Goal: Task Accomplishment & Management: Complete application form

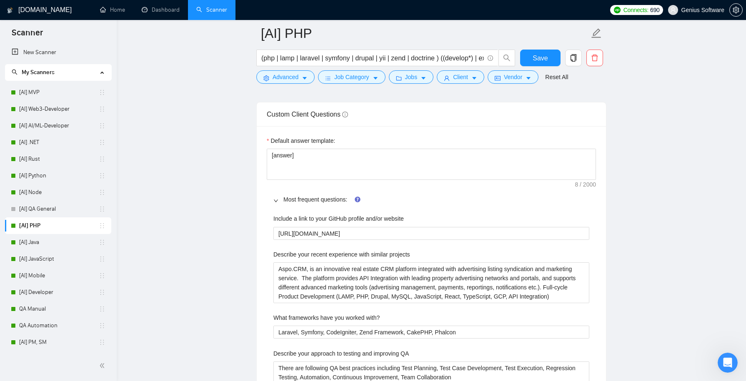
scroll to position [27, 0]
click at [360, 273] on projects "Aspo.CRM, is an innovative real estate CRM platform integrated with advertising…" at bounding box center [431, 282] width 316 height 40
click at [314, 266] on projects "Aspo.CRM, is an innovative real estate CRM platform integrated with advertising…" at bounding box center [431, 282] width 316 height 40
type projects "Aspo.CRM, is an innovative real estate CRM platform integrated with advertising…"
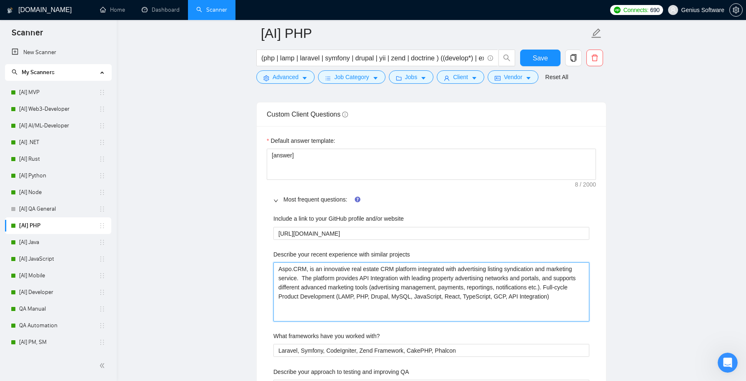
paste projects "Full-cycle product implementation of innovative Saas Real Estate CRM platform. …"
type projects "Full-cycle product implementation of innovative Saas Real Estate CRM platform. …"
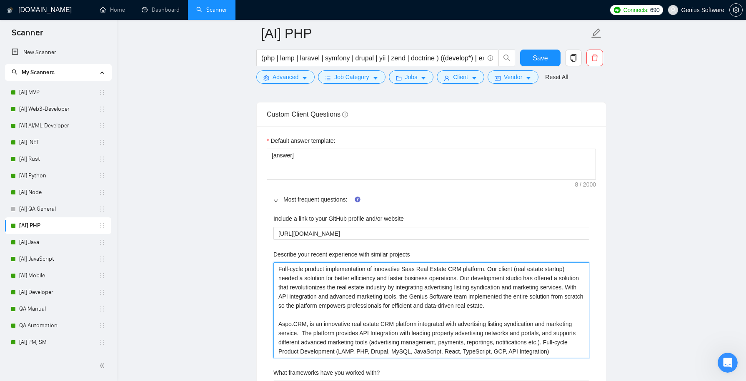
click at [496, 262] on projects "Full-cycle product implementation of innovative Saas Real Estate CRM platform. …" at bounding box center [431, 309] width 316 height 95
type projects "Full-cycle product implementation of innovative Saas Real Estate CRM platform. …"
click at [419, 263] on projects "Full-cycle product implementation of innovative Saas Real Estate CRM platform. …" at bounding box center [431, 309] width 316 height 95
type projects "Full-cycle product implementation of innovative SaaAs Real Estate CRM platform.…"
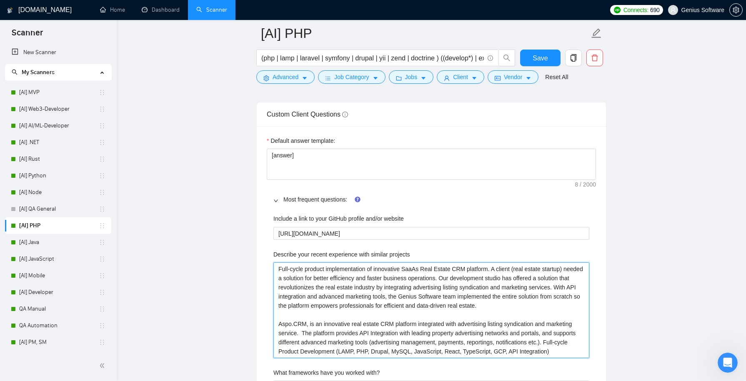
type projects "Full-cycle product implementation of innovative Saas Real Estate CRM platform. …"
type projects "Full-cycle product implementation of innovative SaaSs Real Estate CRM platform.…"
click at [296, 321] on projects "Full-cycle product implementation of innovative SaaSs Real Estate CRM platform.…" at bounding box center [431, 309] width 316 height 95
click at [424, 264] on projects "Full-cycle product implementation of innovative SaaSs Real Estate CRM platform.…" at bounding box center [431, 309] width 316 height 95
type projects "Full-cycle product implementation of innovative SaaS Real Estate CRM platform. …"
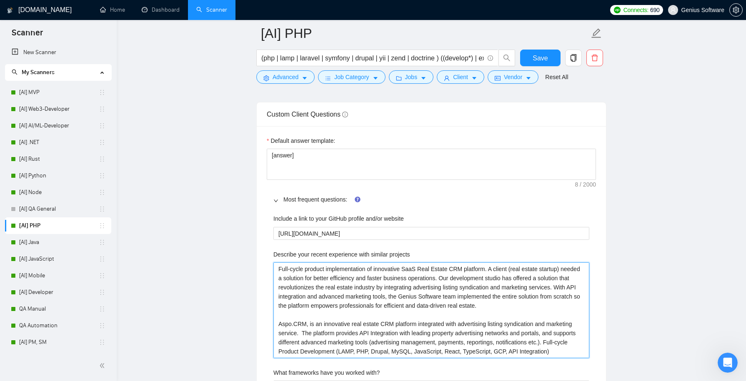
drag, startPoint x: 408, startPoint y: 265, endPoint x: 454, endPoint y: 265, distance: 46.2
click at [454, 265] on projects "Full-cycle product implementation of innovative SaaS Real Estate CRM platform. …" at bounding box center [431, 309] width 316 height 95
click at [284, 320] on projects "Full-cycle product implementation of innovative SaaS Real Estate CRM platform. …" at bounding box center [431, 309] width 316 height 95
paste projects "SaaS Real Estate"
type projects "Full-cycle product implementation of innovative SaaS Real Estate CRM platform. …"
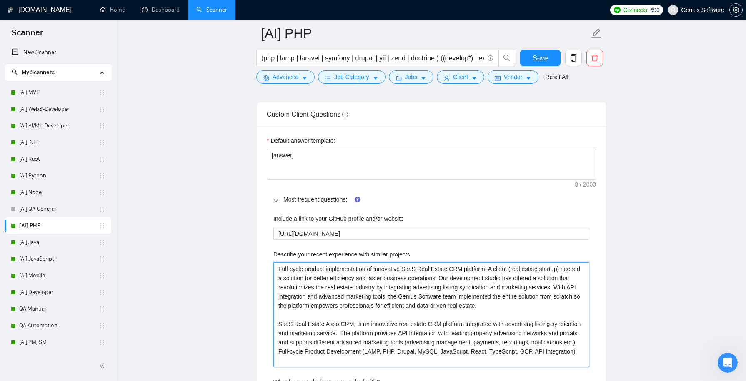
type projects "Full-cycle product implementation of innovative SaaS Real Estate CRM platform. …"
click at [277, 322] on projects "Full-cycle product implementation of innovative SaaS Real Estate CRM platform. …" at bounding box center [431, 314] width 316 height 105
drag, startPoint x: 279, startPoint y: 265, endPoint x: 494, endPoint y: 266, distance: 215.8
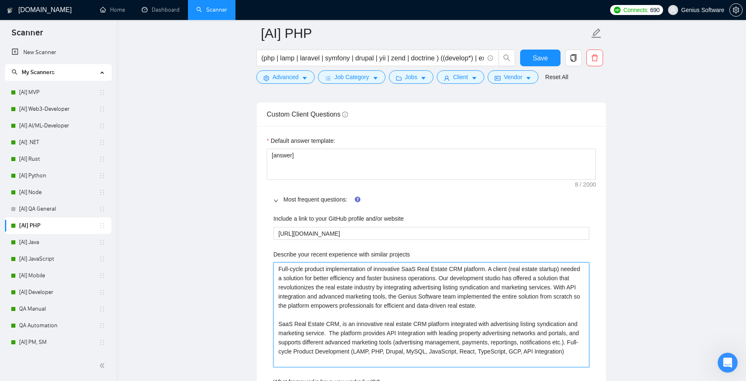
click at [494, 266] on projects "Full-cycle product implementation of innovative SaaS Real Estate CRM platform. …" at bounding box center [431, 314] width 316 height 105
click at [301, 319] on projects "Full-cycle product implementation of innovative SaaS Real Estate CRM platform. …" at bounding box center [431, 314] width 316 height 105
click at [279, 318] on projects "Full-cycle product implementation of innovative SaaS Real Estate CRM platform. …" at bounding box center [431, 314] width 316 height 105
type projects "Full-cycle product implementation of innovative SaaS Real Estate CRM platform. …"
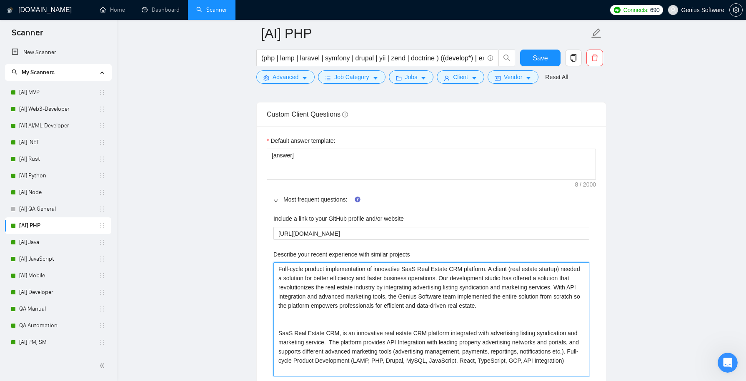
paste projects "Full-cycle product implementation of innovative SaaS Real Estate CRM platform."
type projects "Full-cycle product implementation of innovative SaaS Real Estate CRM platform. …"
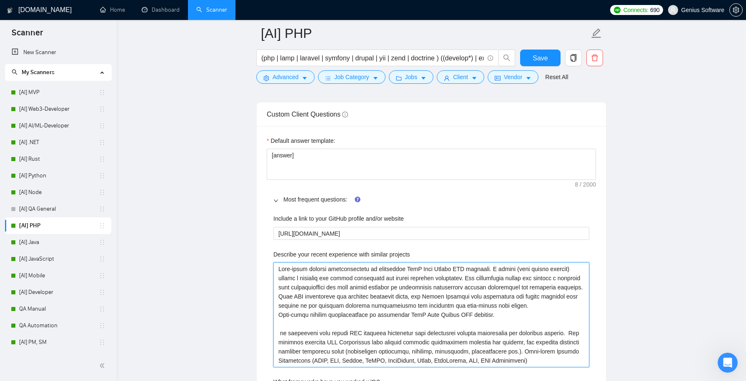
type projects "Full-cycle product implementation of innovative SaaS Real Estate CRM platform. …"
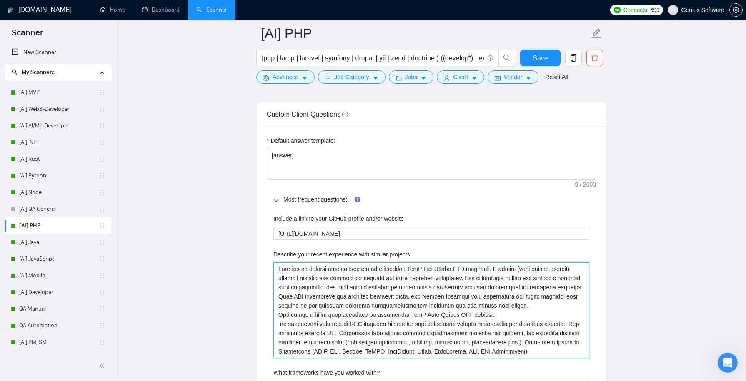
type projects "Full-cycle product implementation of innovative SaaS Real Estate CRM platform. …"
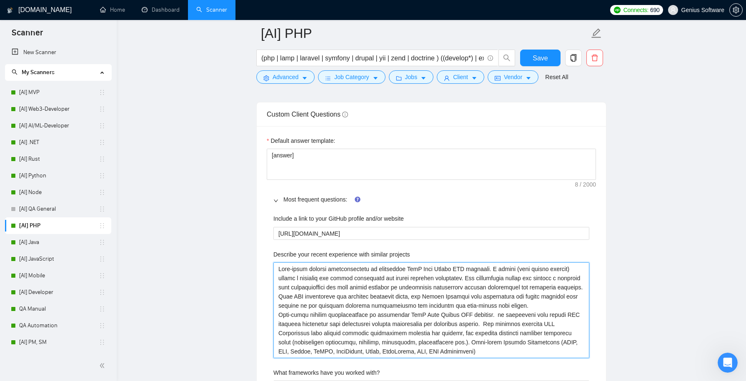
type projects "Full-cycle product implementation of innovative SaaS Real Estate CRM platform. …"
click at [544, 311] on projects "Describe your recent experience with similar projects" at bounding box center [431, 309] width 316 height 95
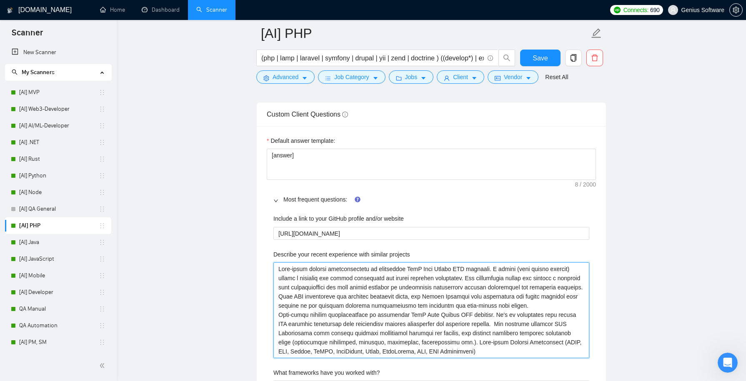
click at [544, 311] on projects "Describe your recent experience with similar projects" at bounding box center [431, 309] width 316 height 95
type projects "Full-cycle product implementation of innovative SaaS Real Estate CRM platform. …"
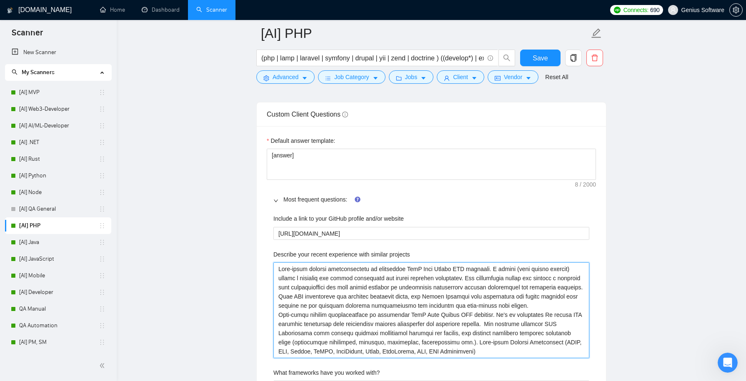
type projects "Full-cycle product implementation of innovative SaaS Real Estate CRM platform. …"
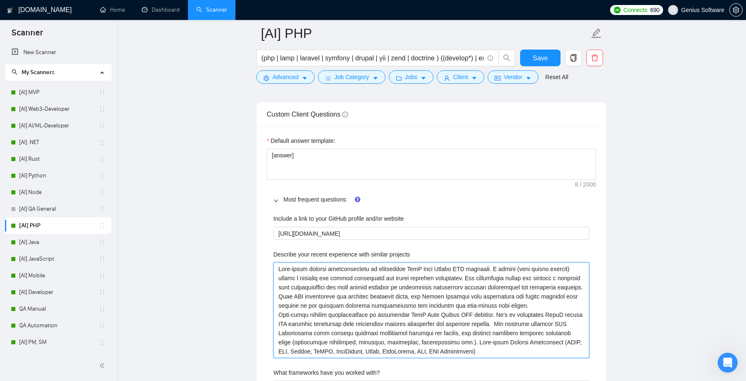
type projects "Full-cycle product implementation of innovative SaaS Real Estate CRM platform. …"
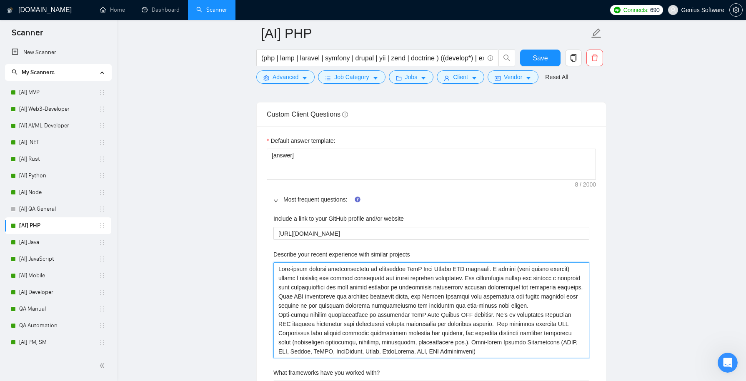
click at [362, 287] on projects "Describe your recent experience with similar projects" at bounding box center [431, 309] width 316 height 95
click at [412, 284] on projects "Describe your recent experience with similar projects" at bounding box center [431, 309] width 316 height 95
click at [349, 269] on projects "Describe your recent experience with similar projects" at bounding box center [431, 309] width 316 height 95
drag, startPoint x: 555, startPoint y: 302, endPoint x: 358, endPoint y: 218, distance: 214.4
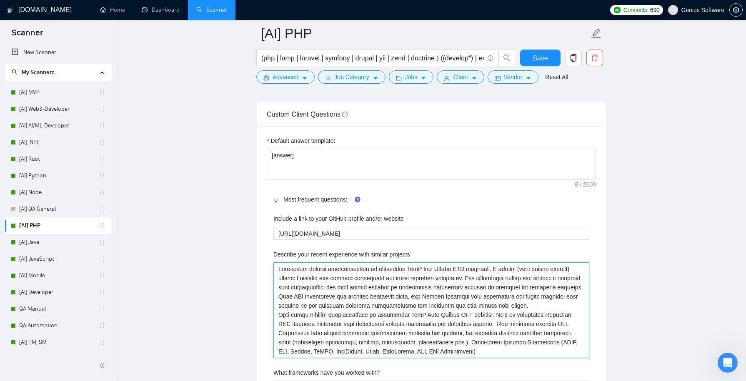
type projects "Full-cycle product implementation of innovative SaaS Real Estate CRM platform. …"
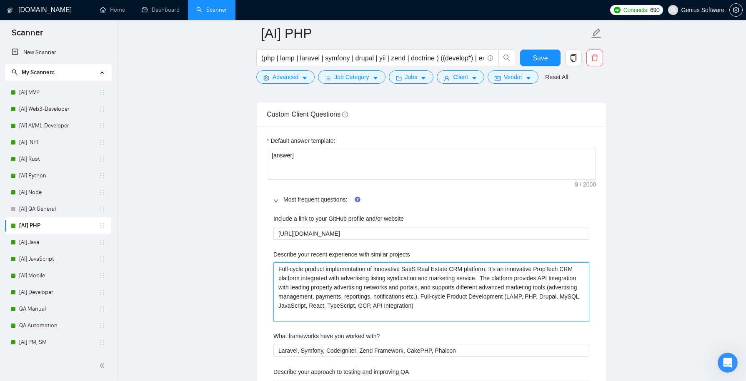
type projects "Full-cycle product implementation of innovative SaaS Real Estate CRM platform. …"
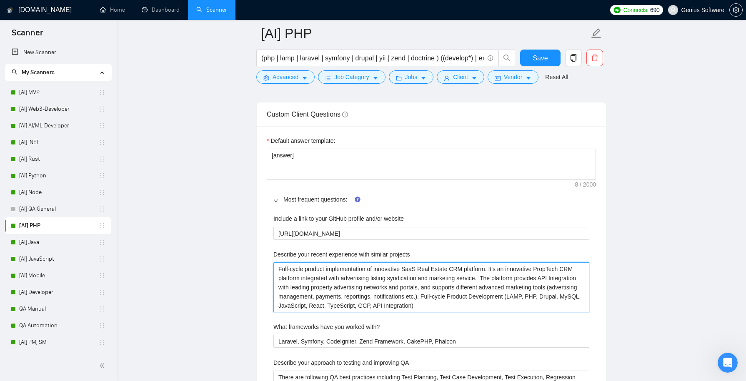
click at [403, 288] on projects "Full-cycle product implementation of innovative SaaS Real Estate CRM platform. …" at bounding box center [431, 287] width 316 height 50
click at [412, 294] on projects "Full-cycle product implementation of innovative SaaS Real Estate CRM platform. …" at bounding box center [431, 287] width 316 height 50
type projects "Full-cycle product implementation of innovative SaaS Real Estate CRM platform. …"
click at [483, 295] on projects "Full-cycle product implementation of innovative SaaS Real Estate CRM platform. …" at bounding box center [431, 287] width 316 height 50
click at [472, 289] on projects "Full-cycle product implementation of innovative SaaS Real Estate CRM platform. …" at bounding box center [431, 287] width 316 height 50
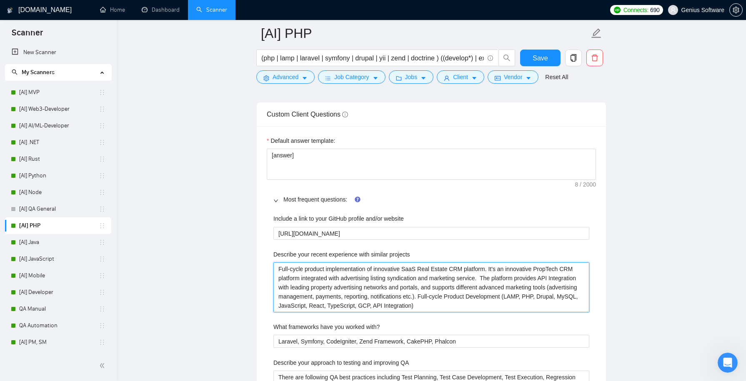
type projects "Full-cycle product implementation of innovative SaaS Real Estate CRM platform. …"
click at [584, 299] on projects "Full-cycle product implementation of innovative SaaS Real Estate CRM platform. …" at bounding box center [431, 287] width 316 height 50
type projects "Full-cycle product implementation of innovative SaaS Real Estate CRM platform. …"
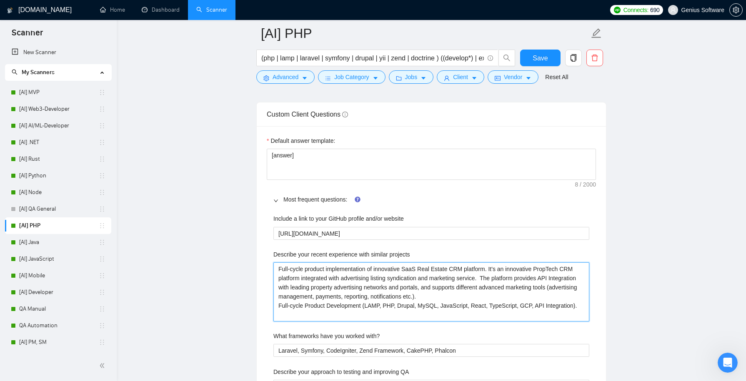
type projects "Full-cycle product implementation of innovative SaaS Real Estate CRM platform. …"
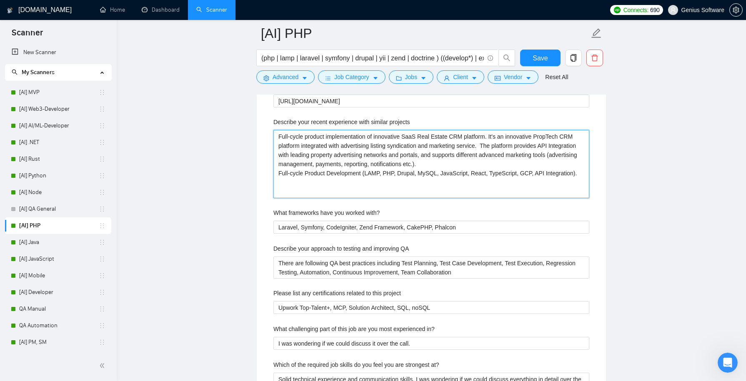
scroll to position [1323, 0]
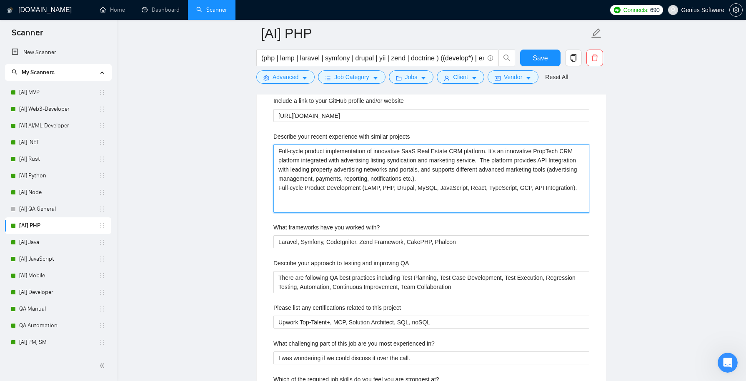
paste projects "[URL][DOMAIN_NAME]"
type projects "Full-cycle product implementation of innovative SaaS Real Estate CRM platform. …"
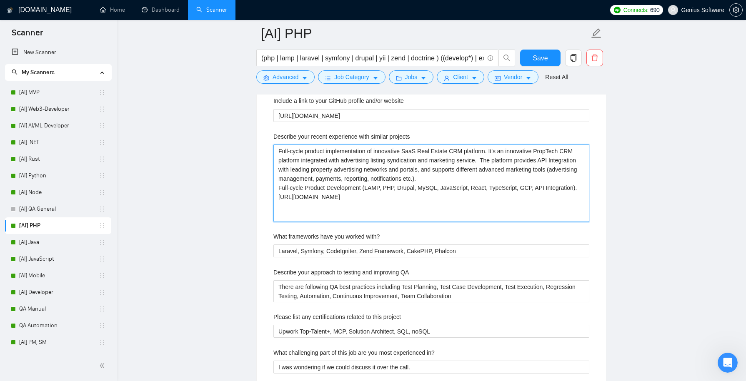
click at [299, 213] on projects "Full-cycle product implementation of innovative SaaS Real Estate CRM platform. …" at bounding box center [431, 183] width 316 height 77
click at [354, 210] on projects "Full-cycle product implementation of innovative SaaS Real Estate CRM platform. …" at bounding box center [431, 183] width 316 height 77
type projects "Full-cycle product implementation of innovative SaaS Real Estate CRM platform. …"
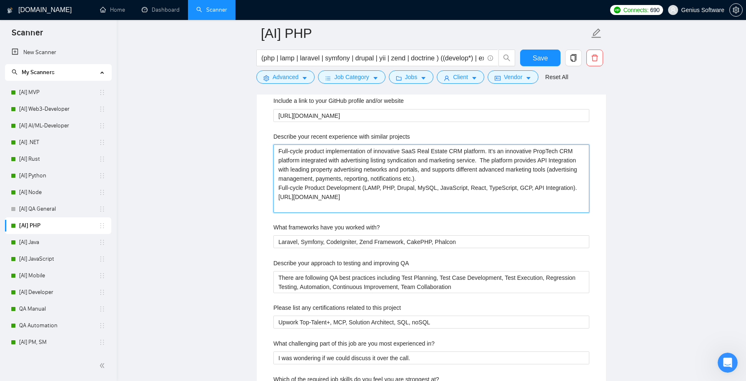
click at [280, 202] on projects "Full-cycle product implementation of innovative SaaS Real Estate CRM platform. …" at bounding box center [431, 179] width 316 height 68
type projects "Full-cycle product implementation of innovative SaaS Real Estate CRM platform. …"
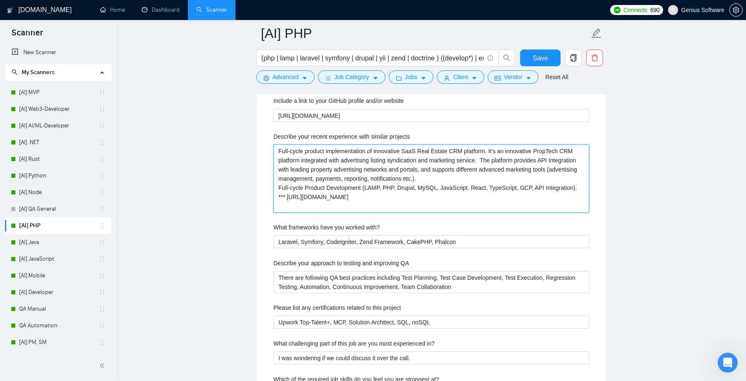
type projects "Full-cycle product implementation of innovative SaaS Real Estate CRM platform. …"
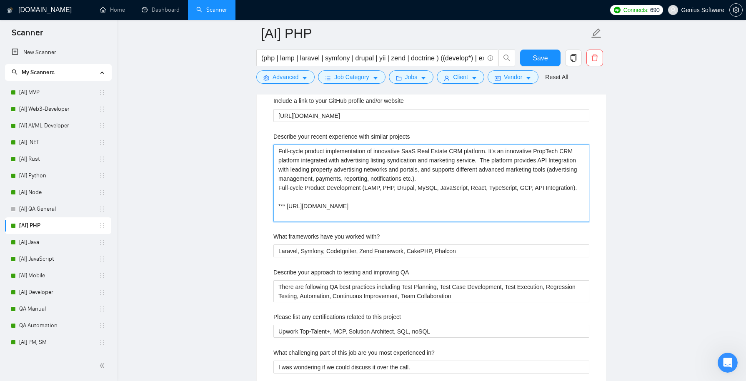
click at [316, 191] on projects "Full-cycle product implementation of innovative SaaS Real Estate CRM platform. …" at bounding box center [431, 183] width 316 height 77
type projects "Full-cycle product implementation of innovative SaaS Real Estate CRM platform. …"
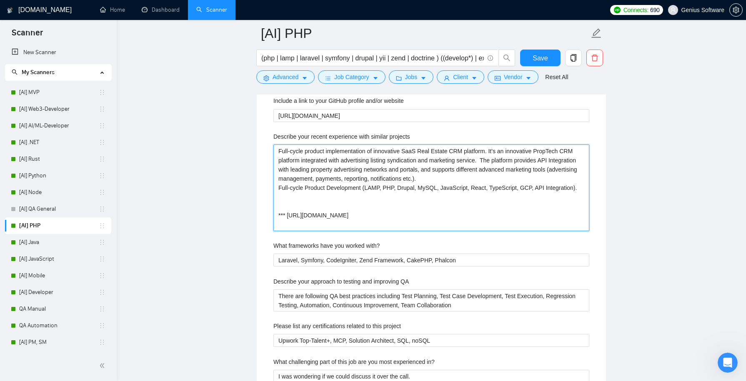
paste projects "Industry: PropTech, Real Estate CRM, Marketing Tech, Advertising Tech."
type projects "Full-cycle product implementation of innovative SaaS Real Estate CRM platform. …"
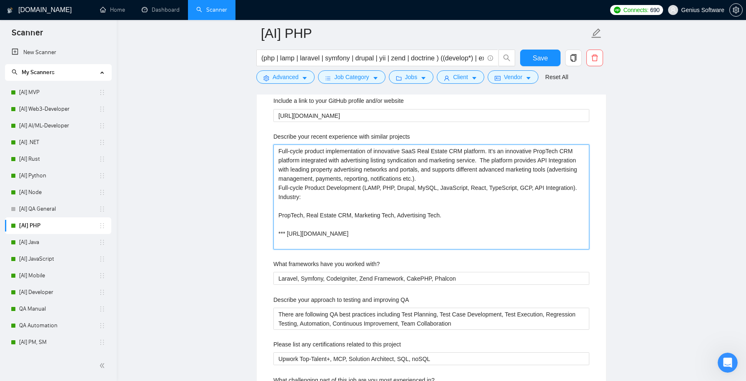
click at [286, 221] on projects "Full-cycle product implementation of innovative SaaS Real Estate CRM platform. …" at bounding box center [431, 197] width 316 height 105
type projects "Full-cycle product implementation of innovative SaaS Real Estate CRM platform. …"
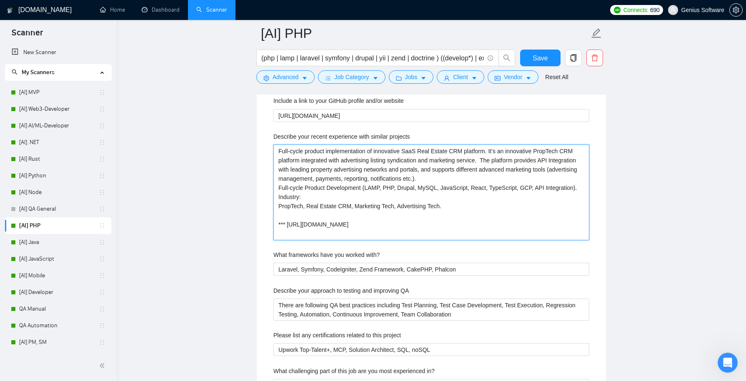
type projects "Full-cycle product implementation of innovative SaaS Real Estate CRM platform. …"
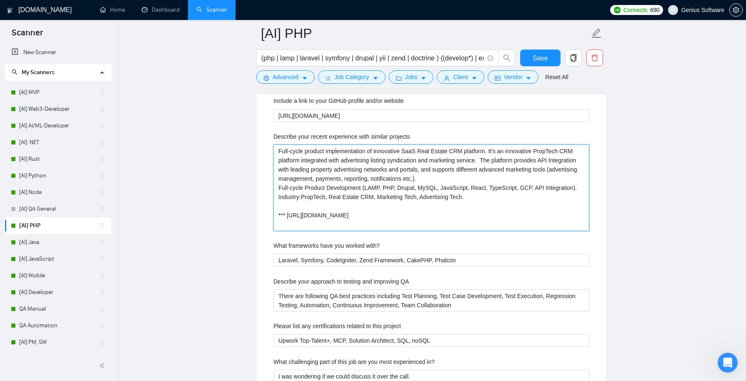
type projects "Full-cycle product implementation of innovative SaaS Real Estate CRM platform. …"
click at [354, 151] on projects "Full-cycle product implementation of innovative SaaS Real Estate CRM platform. …" at bounding box center [431, 188] width 316 height 86
click at [421, 145] on projects "Full-cycle product implementation of innovative SaaS Real Estate CRM platform. …" at bounding box center [431, 188] width 316 height 86
type projects "Full-cycle product implementation of innovative SaaS Real Estate CRM platform. …"
type projects "Full-cycle product implementation of innovative SaaS Real Estate A CRM platform…"
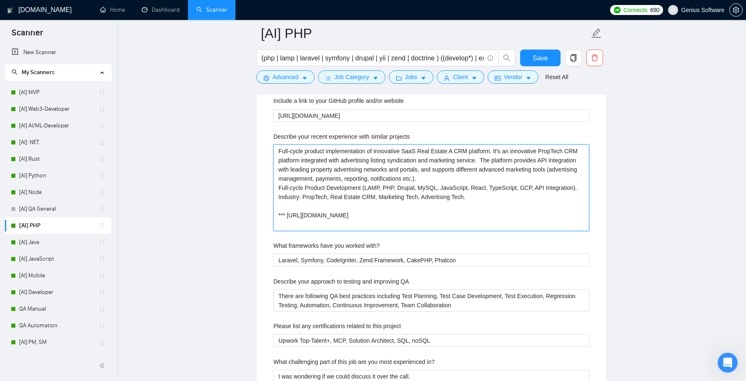
type projects "Full-cycle product implementation of innovative SaaS Real Estate Ad CRM platfor…"
type projects "Full-cycle product implementation of innovative SaaS Real Estate AdT CRM platfo…"
type projects "Full-cycle product implementation of innovative SaaS Real Estate AdTe CRM platf…"
type projects "Full-cycle product implementation of innovative SaaS Real Estate AdTec CRM plat…"
type projects "Full-cycle product implementation of innovative SaaS Real Estate AdTech CRM pla…"
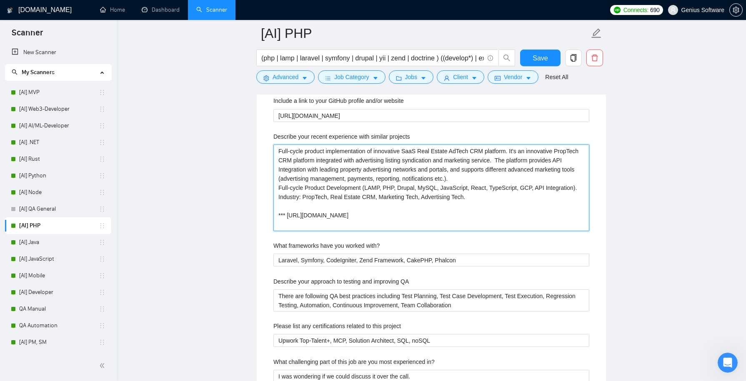
click at [304, 163] on projects "Full-cycle product implementation of innovative SaaS Real Estate AdTech CRM pla…" at bounding box center [431, 188] width 316 height 86
paste projects "Industry: PropTech, Real Estate CRM, Marketing Tech, Advertising Tech."
type projects "Full-cycle product implementation of innovative SaaS Real Estate AdTech CRM pla…"
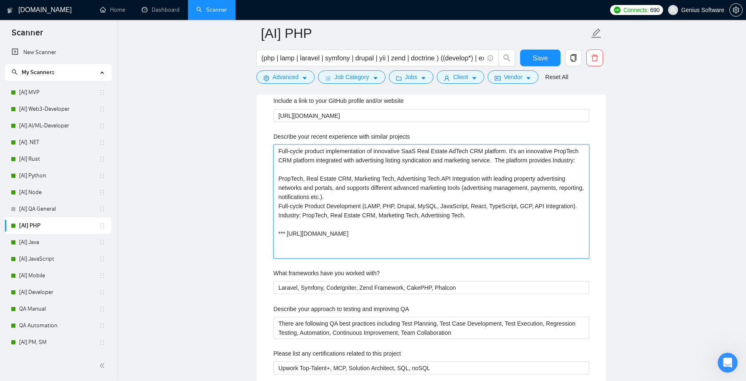
type projects "Full-cycle product implementation of innovative SaaS Real Estate AdTech CRM pla…"
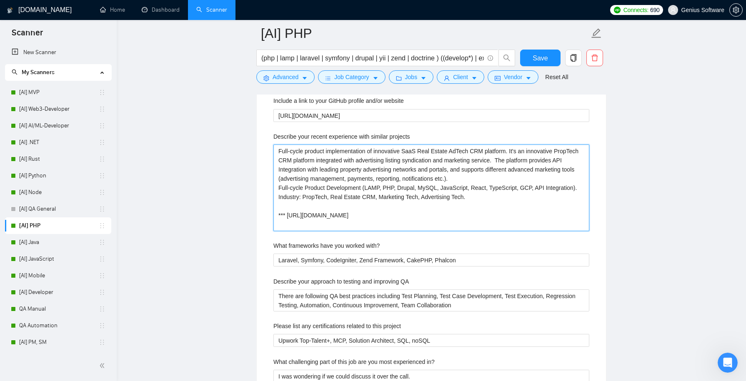
click at [458, 147] on projects "Full-cycle product implementation of innovative SaaS Real Estate AdTech CRM pla…" at bounding box center [431, 188] width 316 height 86
click at [302, 166] on projects "Full-cycle product implementation of innovative SaaS Real Estate AdTech CRM pla…" at bounding box center [431, 188] width 316 height 86
paste projects "dTechA"
type projects "Full-cycle product implementation of innovative SaaS Real Estate AdTech CRM pla…"
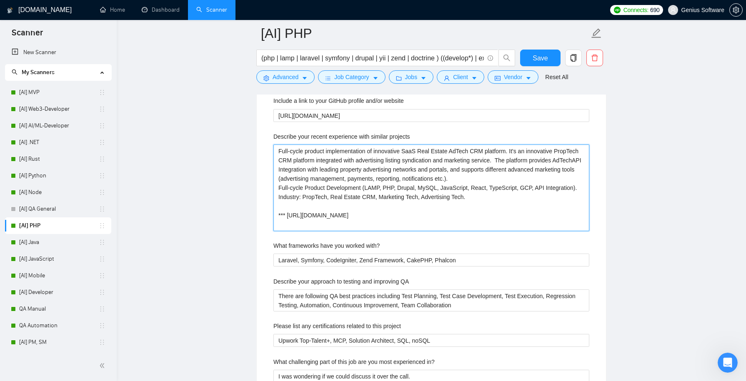
type projects "Full-cycle product implementation of innovative SaaS Real Estate AdTech CRM pla…"
click at [313, 165] on projects "Full-cycle product implementation of innovative SaaS Real Estate AdTech CRM pla…" at bounding box center [431, 188] width 316 height 86
type projects "Full-cycle product implementation of innovative SaaS Real Estate AdTech CRM pla…"
click at [295, 174] on projects "Full-cycle product implementation of innovative SaaS Real Estate AdTech CRM pla…" at bounding box center [431, 188] width 316 height 86
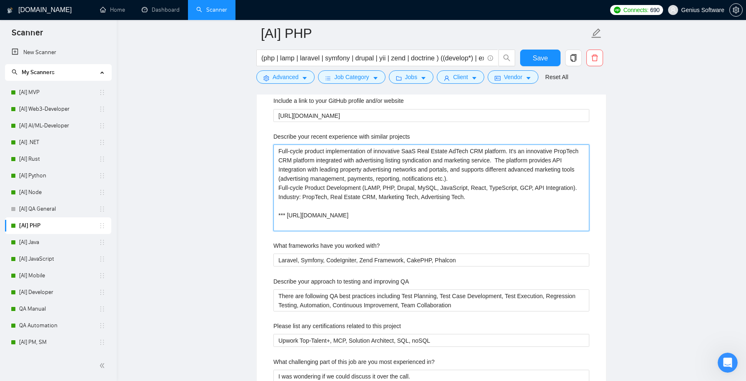
click at [282, 174] on projects "Full-cycle product implementation of innovative SaaS Real Estate AdTech CRM pla…" at bounding box center [431, 188] width 316 height 86
paste projects "AdTech"
type projects "Full-cycle product implementation of innovative SaaS Real Estate AdTech CRM pla…"
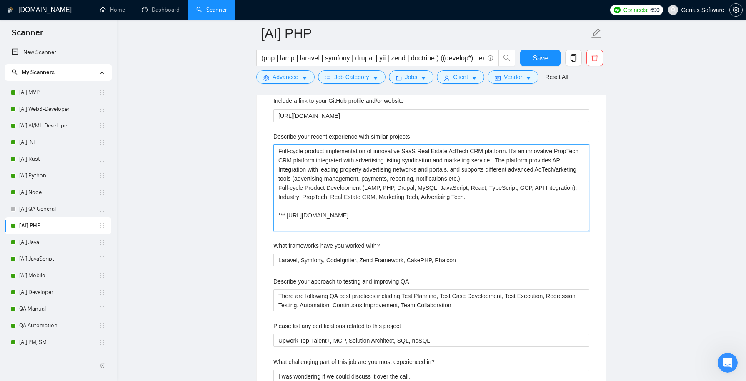
type projects "Full-cycle product implementation of innovative SaaS Real Estate AdTech CRM pla…"
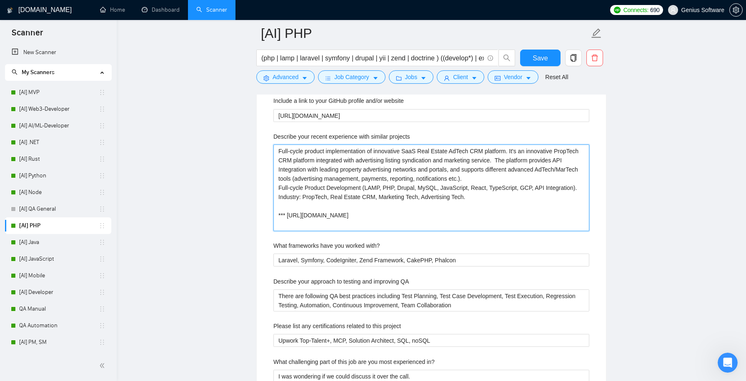
scroll to position [1333, 0]
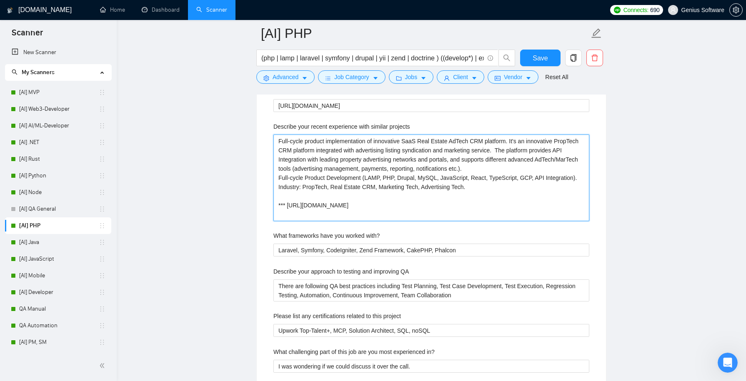
click at [318, 201] on projects "Full-cycle product implementation of innovative SaaS Real Estate AdTech CRM pla…" at bounding box center [431, 178] width 316 height 86
paste projects "🔥 Please review this case by the link here:"
type projects "Full-cycle product implementation of innovative SaaS Real Estate AdTech CRM pla…"
click at [305, 190] on projects "Full-cycle product implementation of innovative SaaS Real Estate AdTech CRM pla…" at bounding box center [431, 178] width 316 height 86
click at [287, 200] on projects "Full-cycle product implementation of innovative SaaS Real Estate AdTech CRM pla…" at bounding box center [431, 178] width 316 height 86
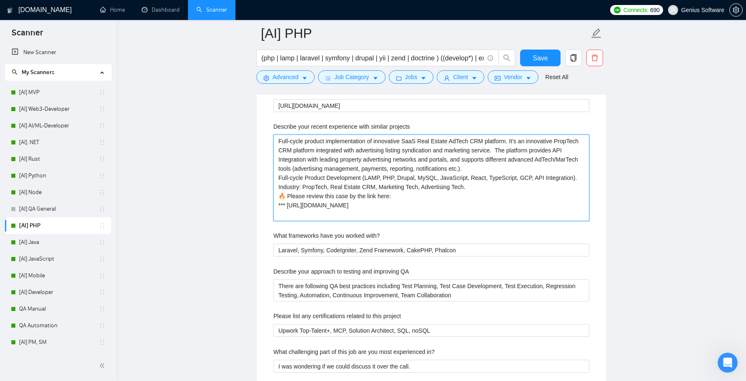
drag, startPoint x: 286, startPoint y: 201, endPoint x: 270, endPoint y: 201, distance: 16.2
paste projects "🔥"
type projects "🔥 Full-cycle product implementation of innovative SaaS Real Estate AdTech CRM p…"
click at [299, 174] on projects "🔥 Full-cycle product implementation of innovative SaaS Real Estate AdTech CRM p…" at bounding box center [431, 178] width 316 height 86
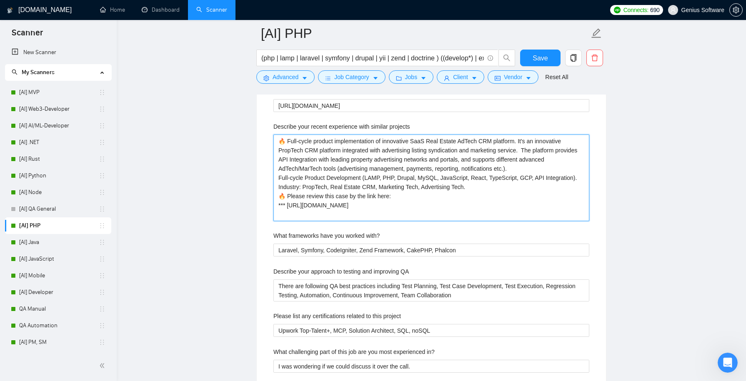
type projects "🔥 Full-cycle product implementation of innovative SaaS Real Estate AdTech CRM p…"
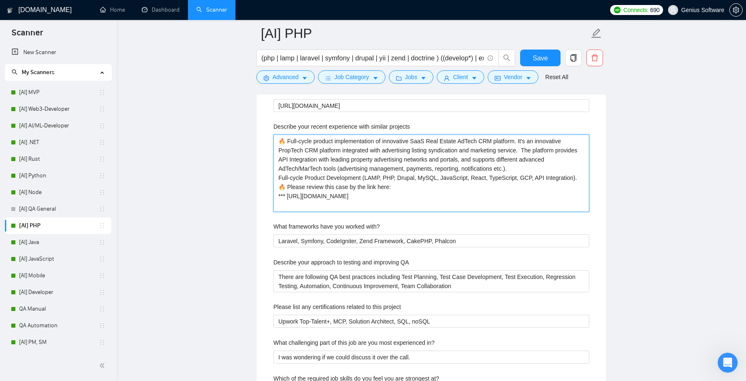
type projects "🔥 Full-cycle product implementation of innovative SaaS Real Estate AdTech CRM p…"
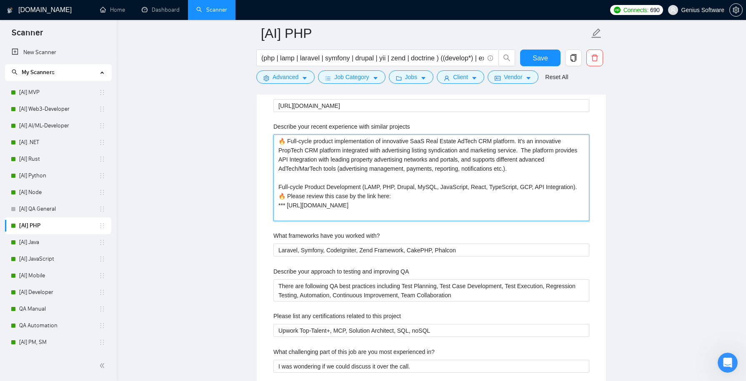
paste projects "Industry: PropTech, Real Estate CRM, Marketing Tech, Advertising Tech."
type projects "🔥 Full-cycle product implementation of innovative SaaS Real Estate AdTech CRM p…"
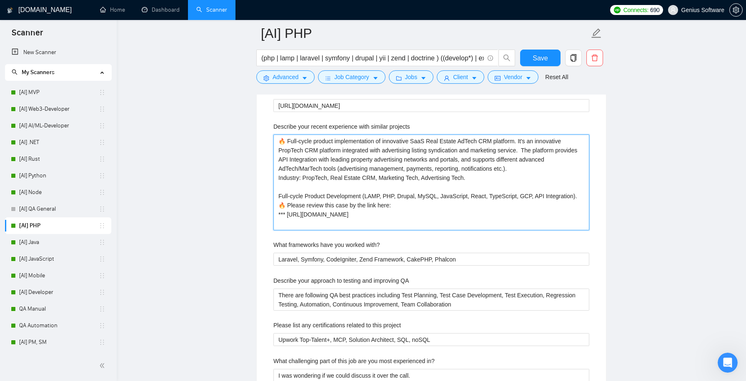
type projects "🔥 Full-cycle product implementation of innovative SaaS Real Estate AdTech CRM p…"
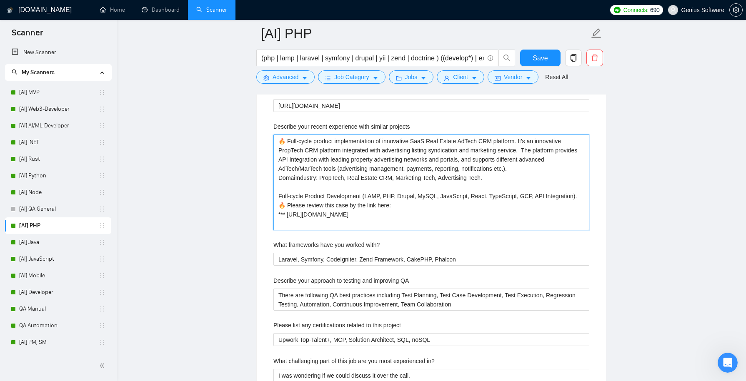
type projects "🔥 Full-cycle product implementation of innovative SaaS Real Estate AdTech CRM p…"
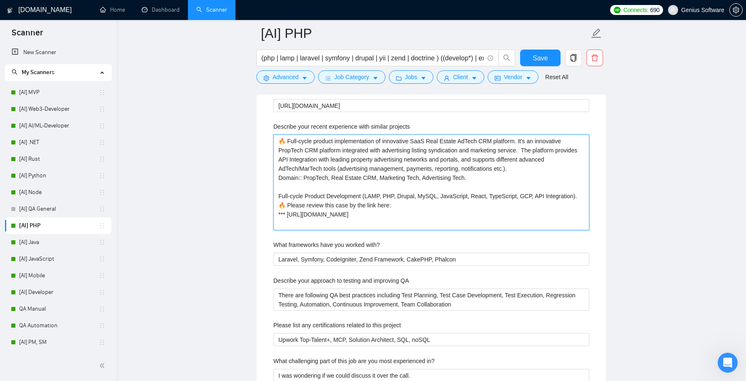
type projects "🔥 Full-cycle product implementation of innovative SaaS Real Estate AdTech CRM p…"
click at [285, 135] on projects "🔥 Full-cycle product implementation of innovative SaaS Real Estate AdTech CRM p…" at bounding box center [431, 182] width 316 height 95
paste projects "🔥"
type projects "🔥 Full-cycle product implementation of innovative SaaS Real Estate AdTech CRM p…"
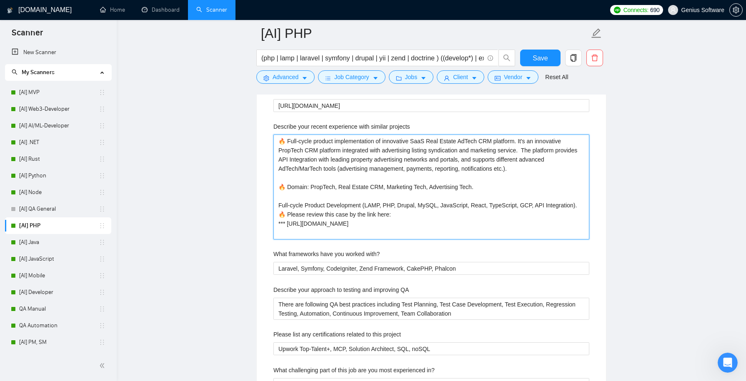
type projects "🔥 Full-cycle product implementation of innovative SaaS Real Estate AdTech CRM p…"
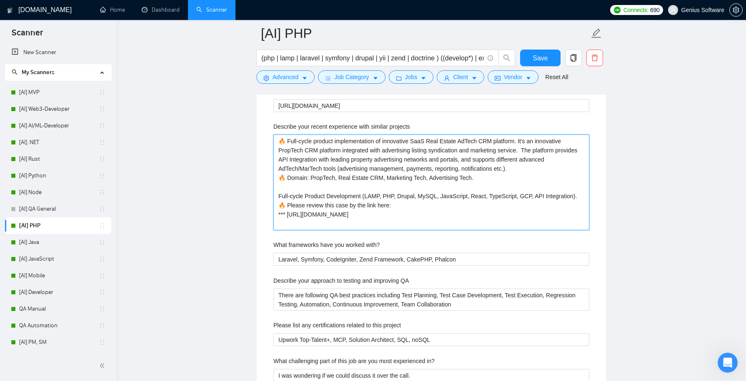
type projects "🔥 Full-cycle product implementation of innovative SaaS Real Estate AdTech CRM p…"
click at [277, 191] on projects "🔥 Full-cycle product implementation of innovative SaaS Real Estate AdTech CRM p…" at bounding box center [431, 182] width 316 height 95
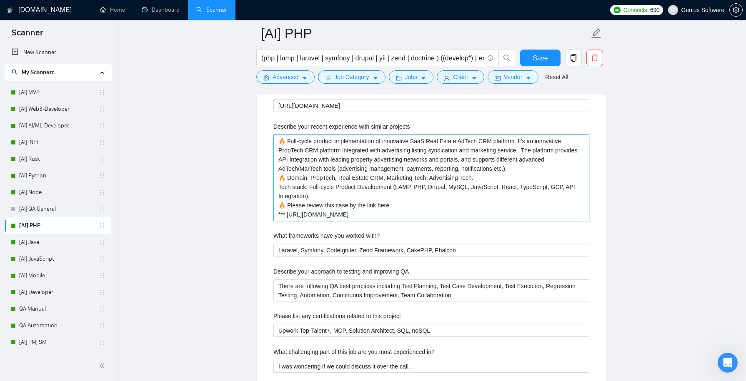
click at [400, 182] on projects "🔥 Full-cycle product implementation of innovative SaaS Real Estate AdTech CRM p…" at bounding box center [431, 178] width 316 height 86
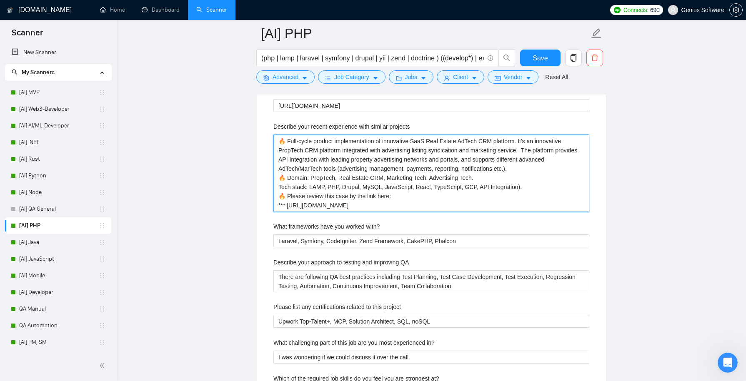
click at [527, 184] on projects "🔥 Full-cycle product implementation of innovative SaaS Real Estate AdTech CRM p…" at bounding box center [431, 173] width 316 height 77
click at [367, 172] on projects "🔥 Full-cycle product implementation of innovative SaaS Real Estate AdTech CRM p…" at bounding box center [431, 173] width 316 height 77
drag, startPoint x: 551, startPoint y: 203, endPoint x: 292, endPoint y: 95, distance: 280.9
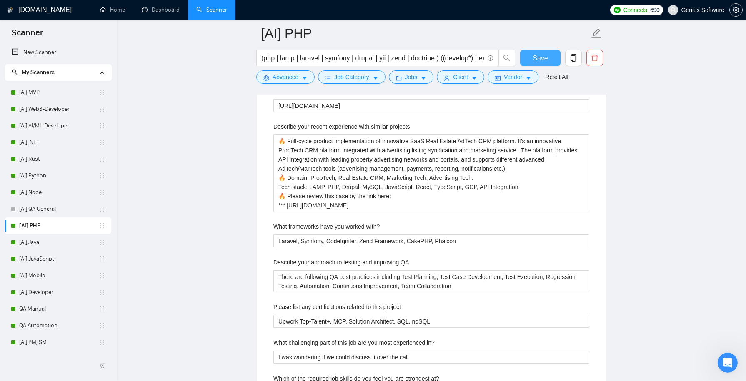
click at [539, 59] on span "Save" at bounding box center [539, 58] width 15 height 10
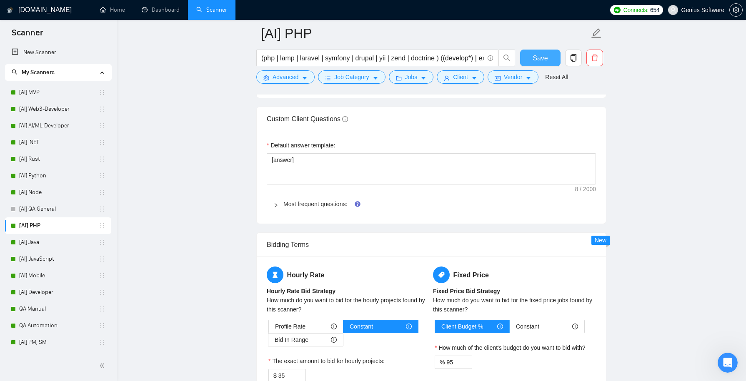
scroll to position [1184, 0]
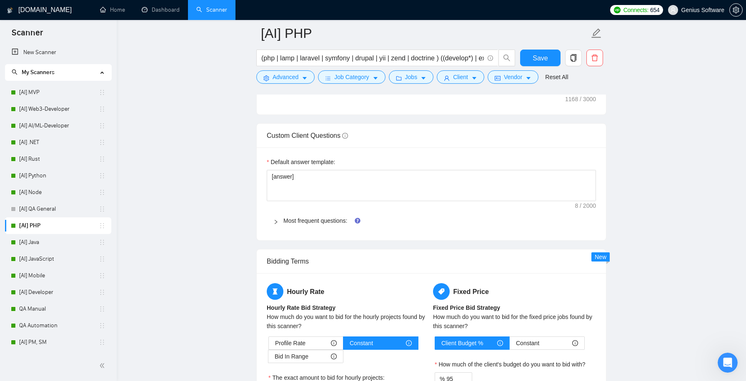
click at [272, 218] on div "Most frequent questions:" at bounding box center [431, 220] width 329 height 19
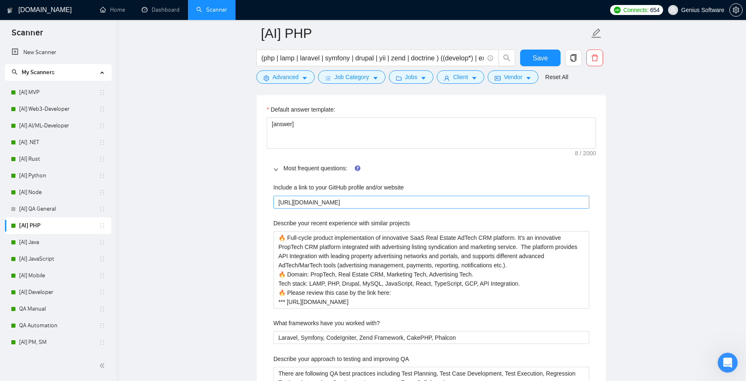
scroll to position [1297, 0]
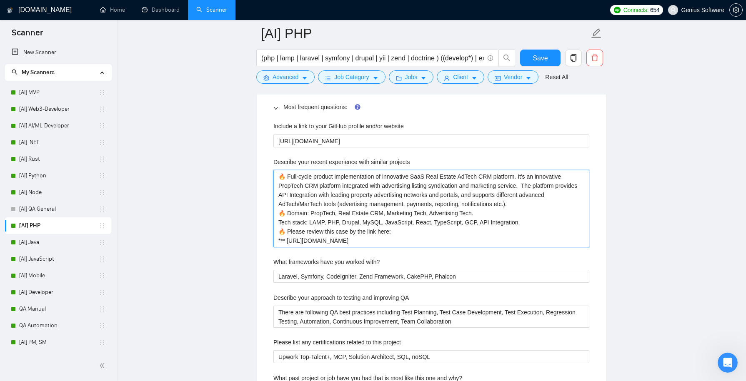
drag, startPoint x: 544, startPoint y: 237, endPoint x: 400, endPoint y: 129, distance: 179.9
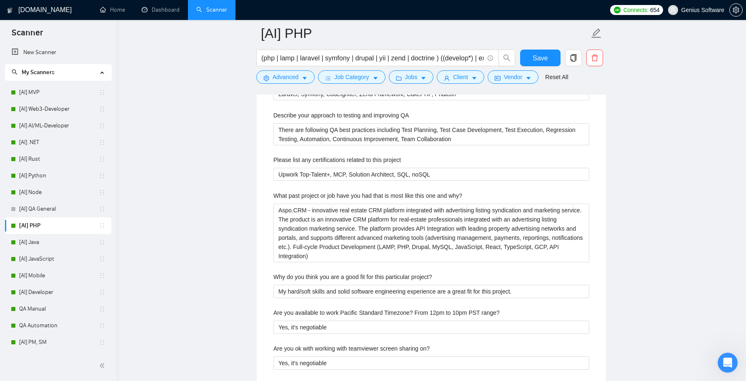
scroll to position [1490, 0]
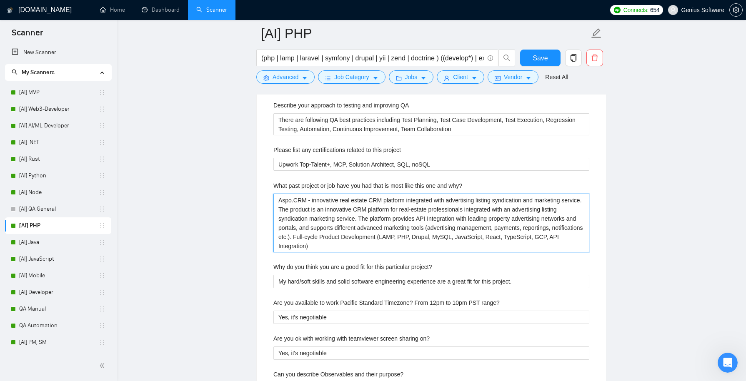
drag, startPoint x: 372, startPoint y: 243, endPoint x: 269, endPoint y: 172, distance: 124.9
click at [269, 172] on div "Include a link to your GitHub profile and/or website [URL][DOMAIN_NAME] Describ…" at bounding box center [431, 369] width 329 height 890
paste why\? "🔥 Full-cycle product implementation of innovative SaaS Real Estate AdTech CRM p…"
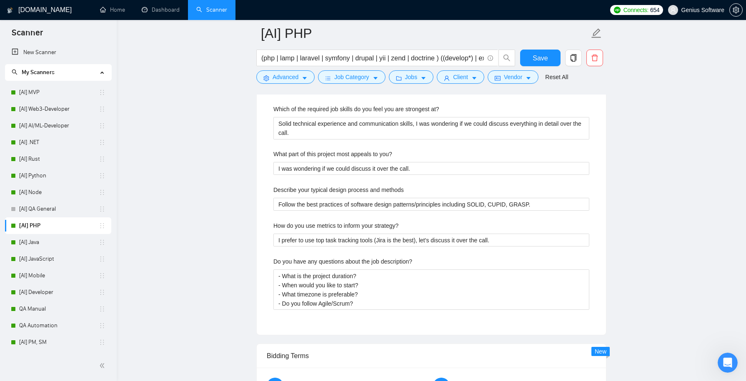
scroll to position [2037, 0]
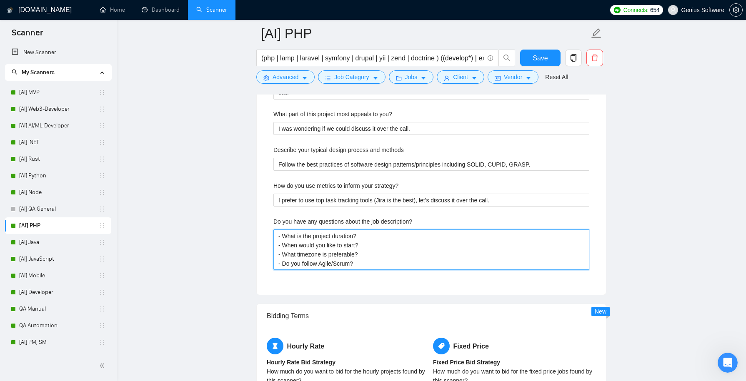
drag, startPoint x: 360, startPoint y: 259, endPoint x: 227, endPoint y: 196, distance: 147.9
paste description\? "is your team setup"
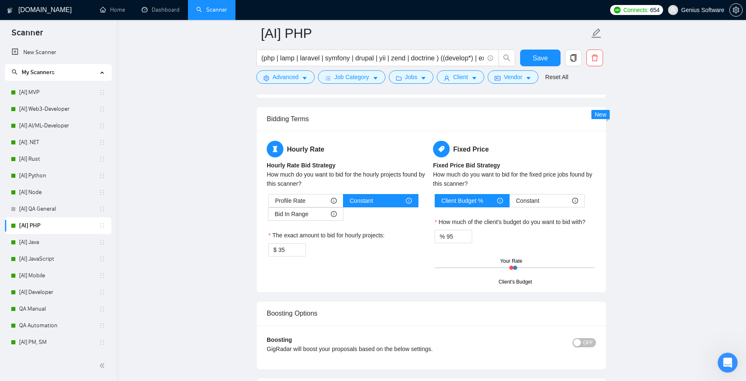
scroll to position [2230, 0]
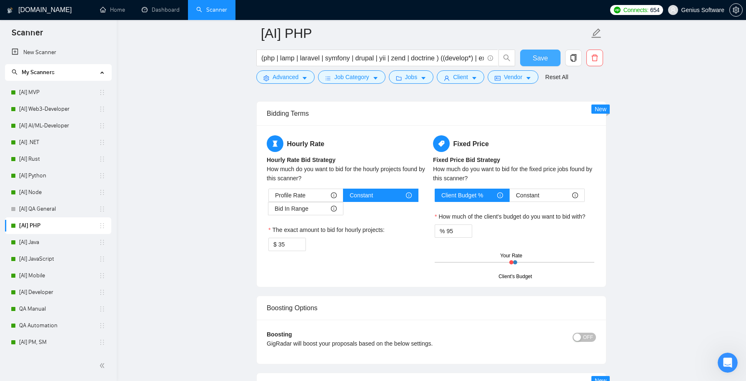
click at [536, 60] on span "Save" at bounding box center [539, 58] width 15 height 10
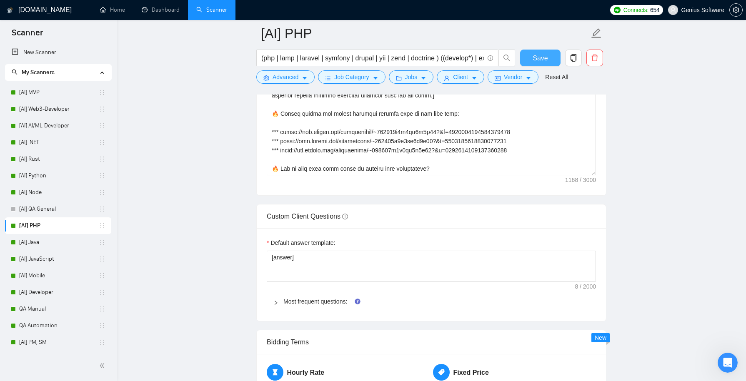
scroll to position [1075, 0]
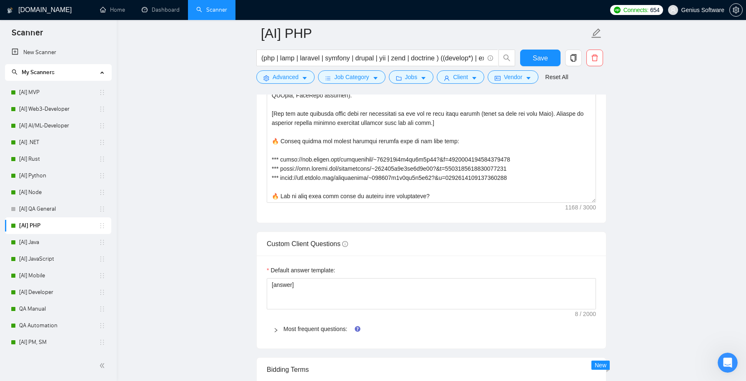
click at [275, 328] on icon "right" at bounding box center [275, 330] width 5 height 5
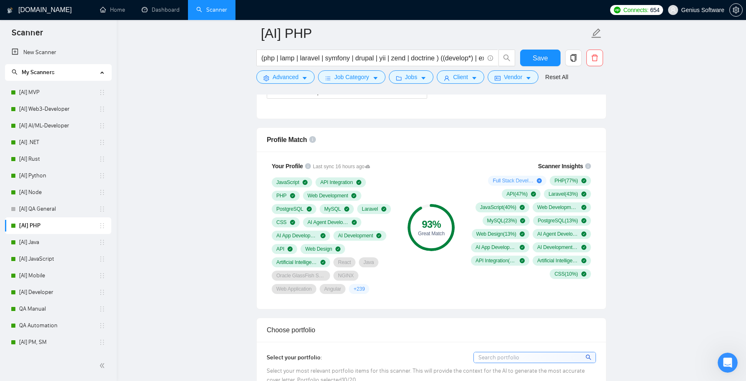
scroll to position [416, 0]
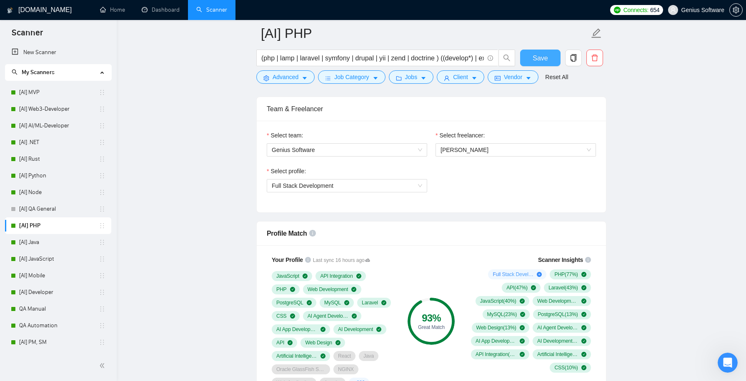
click at [539, 58] on span "Save" at bounding box center [539, 58] width 15 height 10
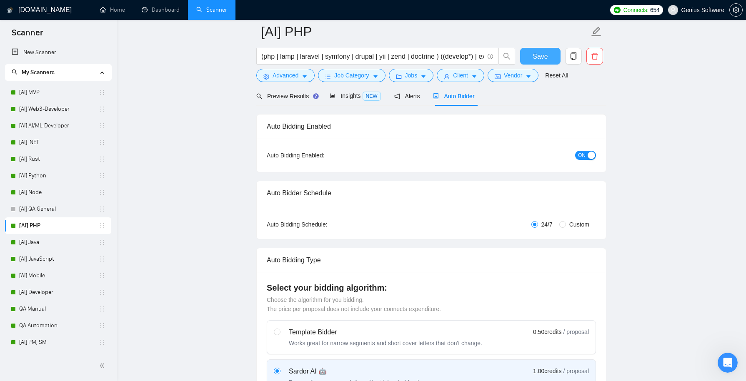
scroll to position [0, 0]
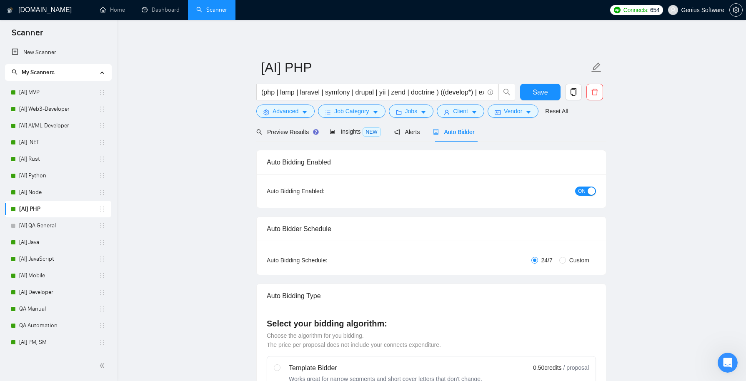
drag, startPoint x: 100, startPoint y: 227, endPoint x: 549, endPoint y: 3, distance: 501.2
click at [59, 242] on link "[AI] Java" at bounding box center [59, 242] width 80 height 17
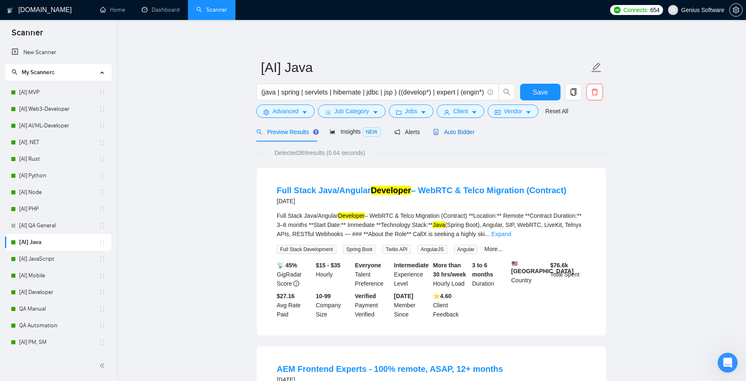
click at [457, 131] on span "Auto Bidder" at bounding box center [453, 132] width 41 height 7
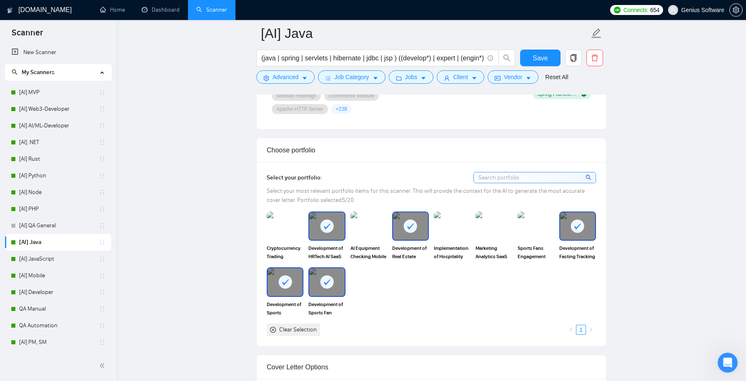
scroll to position [738, 0]
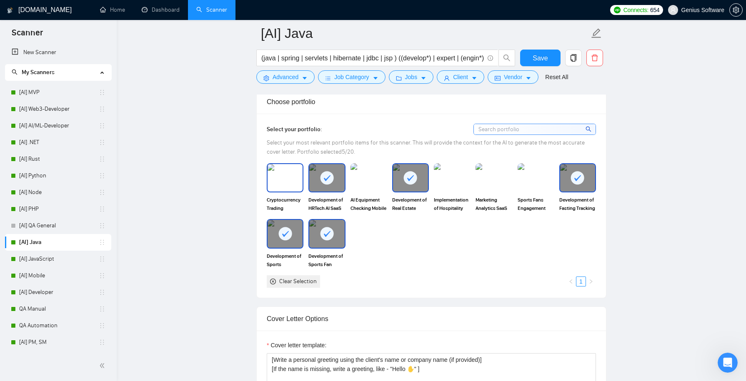
click at [289, 176] on img at bounding box center [284, 177] width 35 height 27
click at [372, 176] on img at bounding box center [368, 177] width 35 height 27
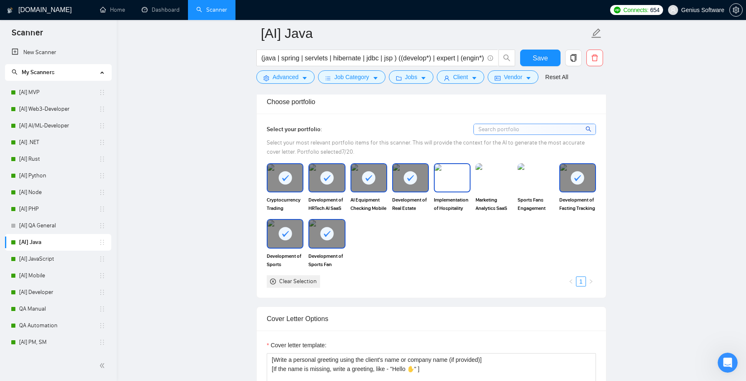
click at [450, 180] on img at bounding box center [451, 177] width 35 height 27
click at [497, 181] on img at bounding box center [493, 177] width 35 height 27
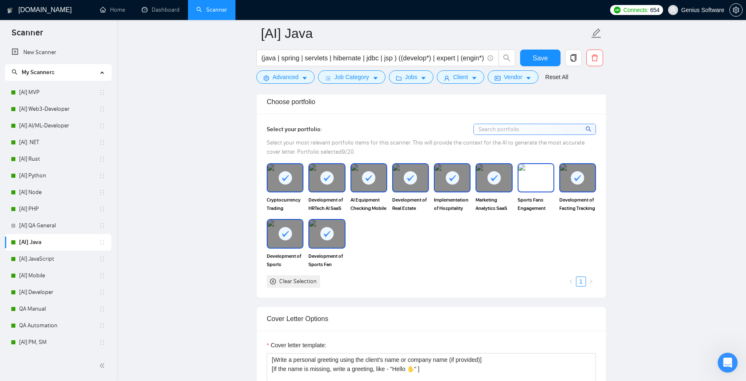
click at [539, 183] on img at bounding box center [535, 177] width 35 height 27
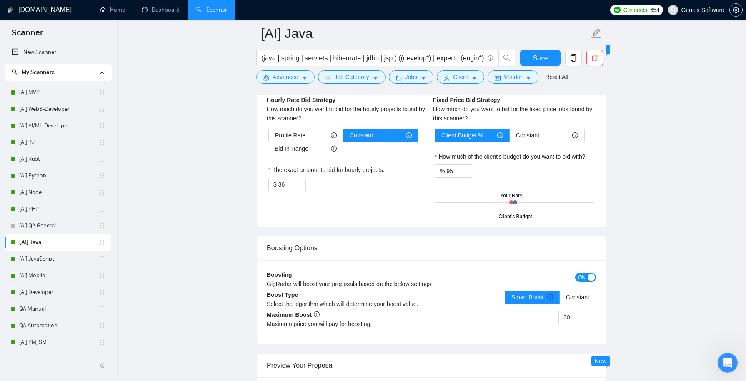
scroll to position [1434, 0]
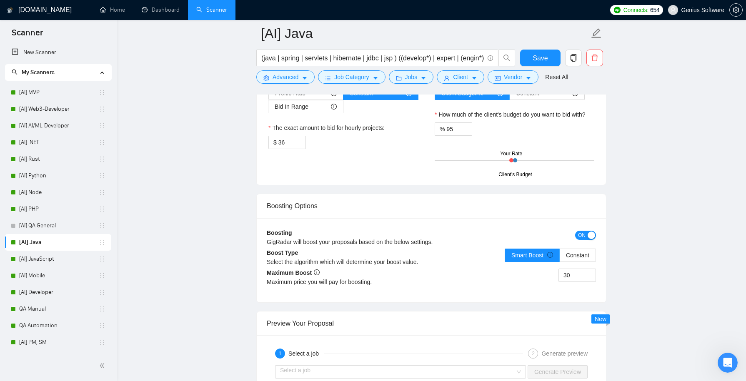
click at [583, 231] on span "ON" at bounding box center [581, 235] width 7 height 9
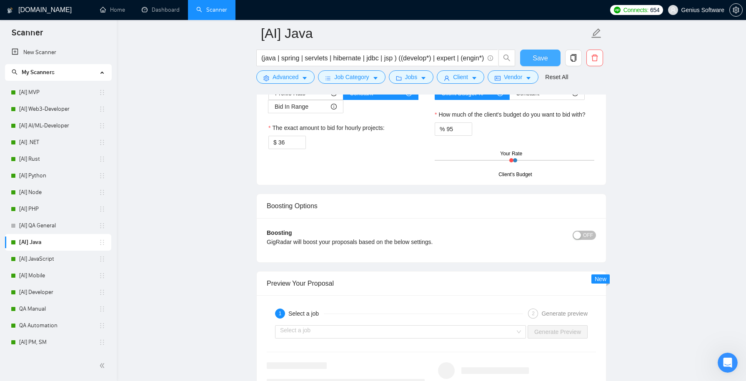
click at [540, 58] on span "Save" at bounding box center [539, 58] width 15 height 10
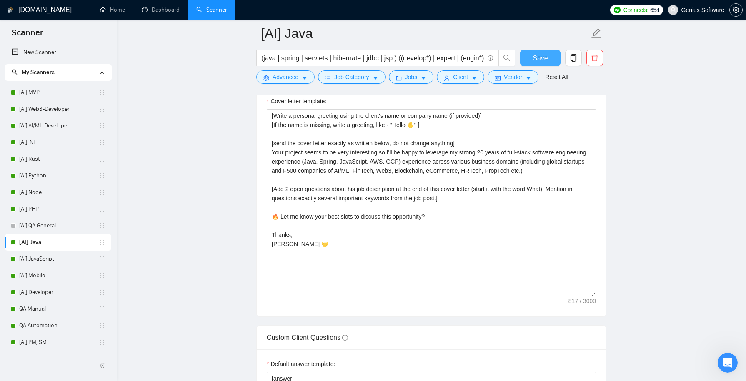
scroll to position [942, 0]
